Goal: Information Seeking & Learning: Learn about a topic

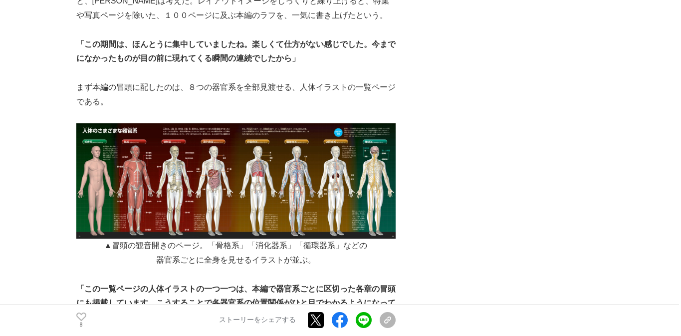
scroll to position [1788, 0]
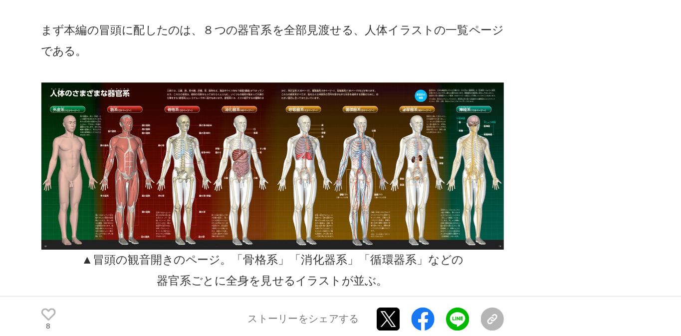
click at [163, 202] on img at bounding box center [235, 214] width 319 height 115
click at [166, 201] on img at bounding box center [235, 214] width 319 height 115
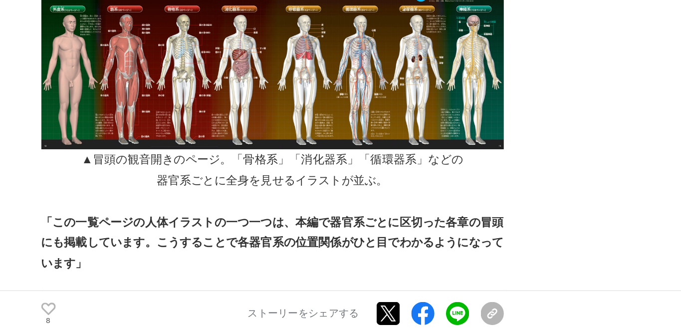
scroll to position [1852, 0]
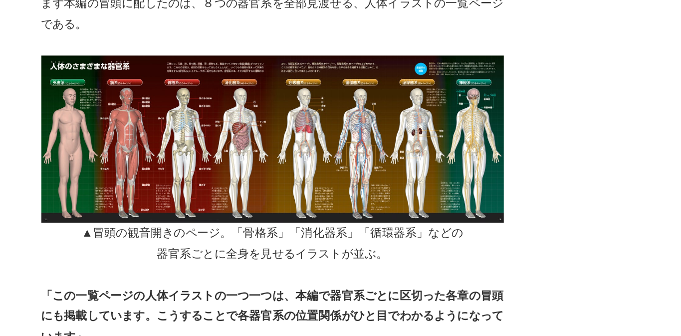
click at [143, 207] on p "▲冒頭の観音開きのページ。「骨格系」「消化器系」「循環器系」などの" at bounding box center [235, 214] width 319 height 14
click at [158, 146] on img at bounding box center [235, 149] width 319 height 115
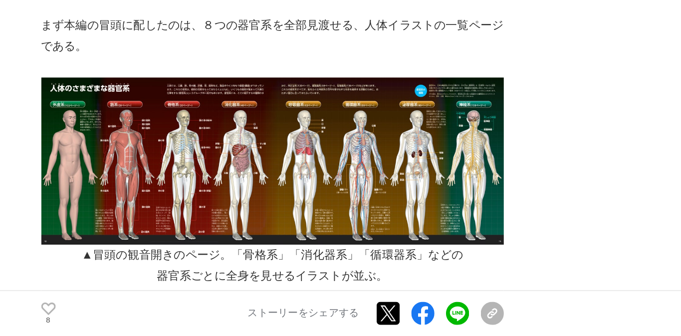
scroll to position [1786, 0]
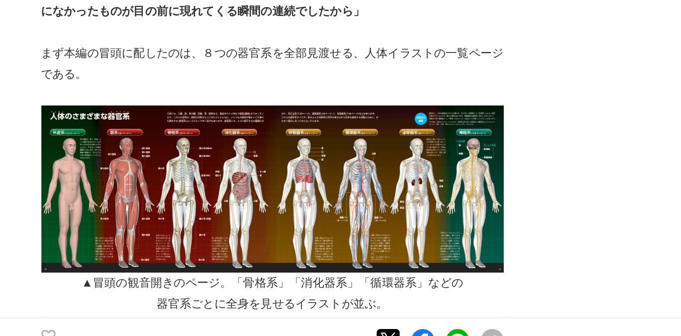
click at [163, 229] on img at bounding box center [235, 215] width 319 height 115
